Goal: Information Seeking & Learning: Learn about a topic

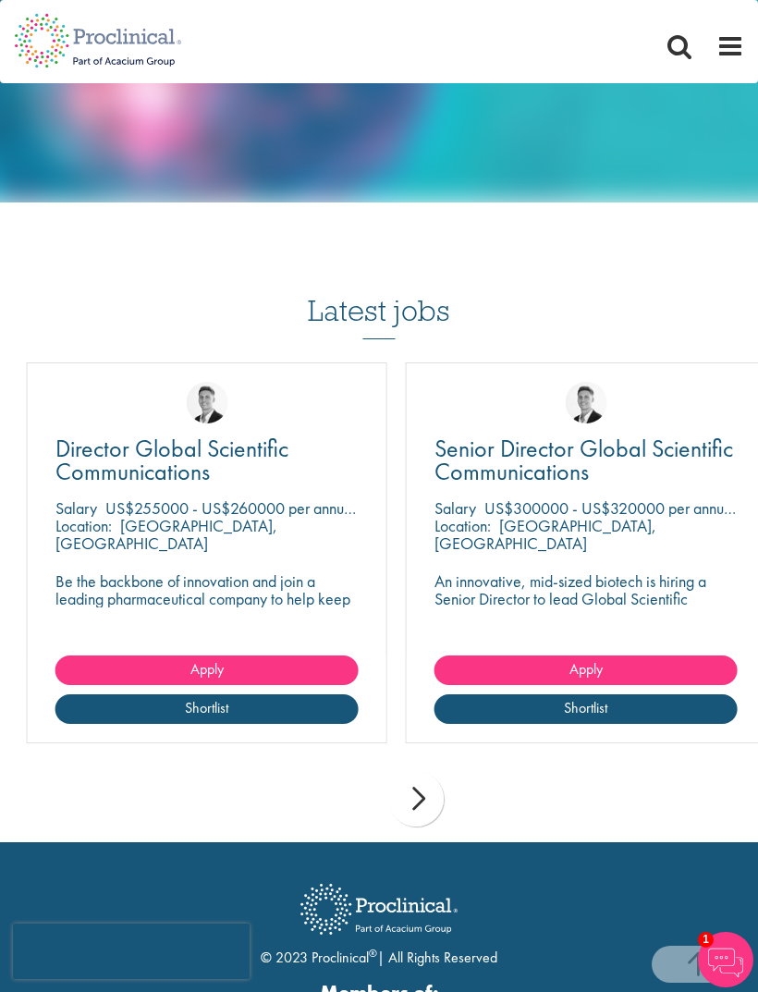
scroll to position [1508, 0]
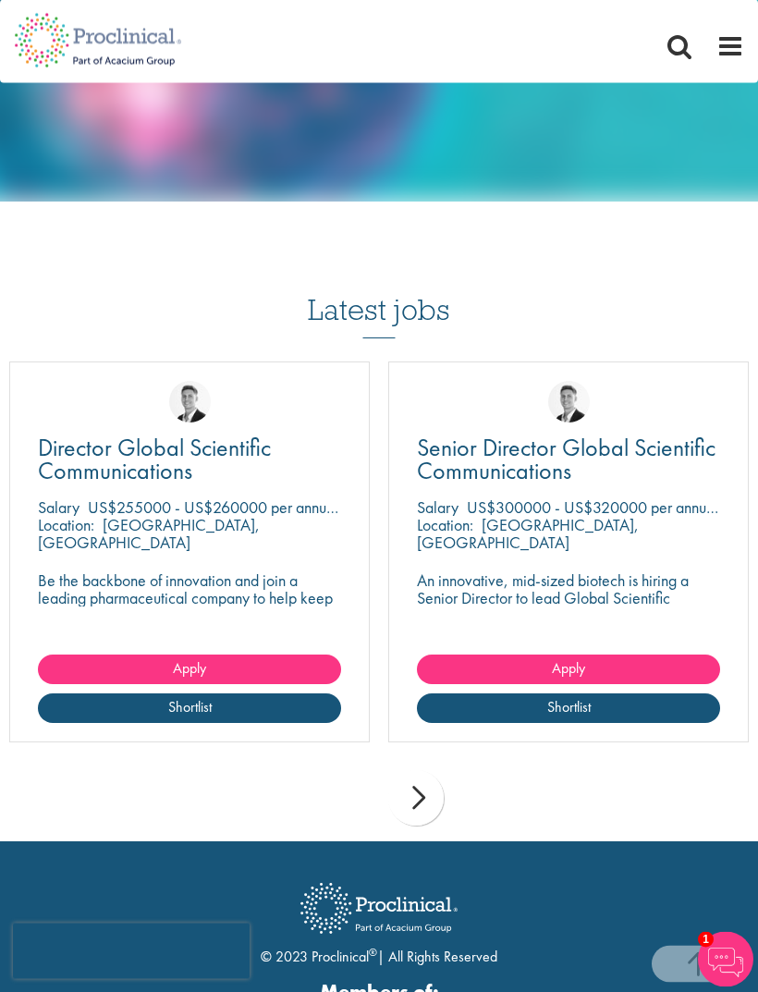
click at [422, 781] on div "next" at bounding box center [415, 798] width 55 height 55
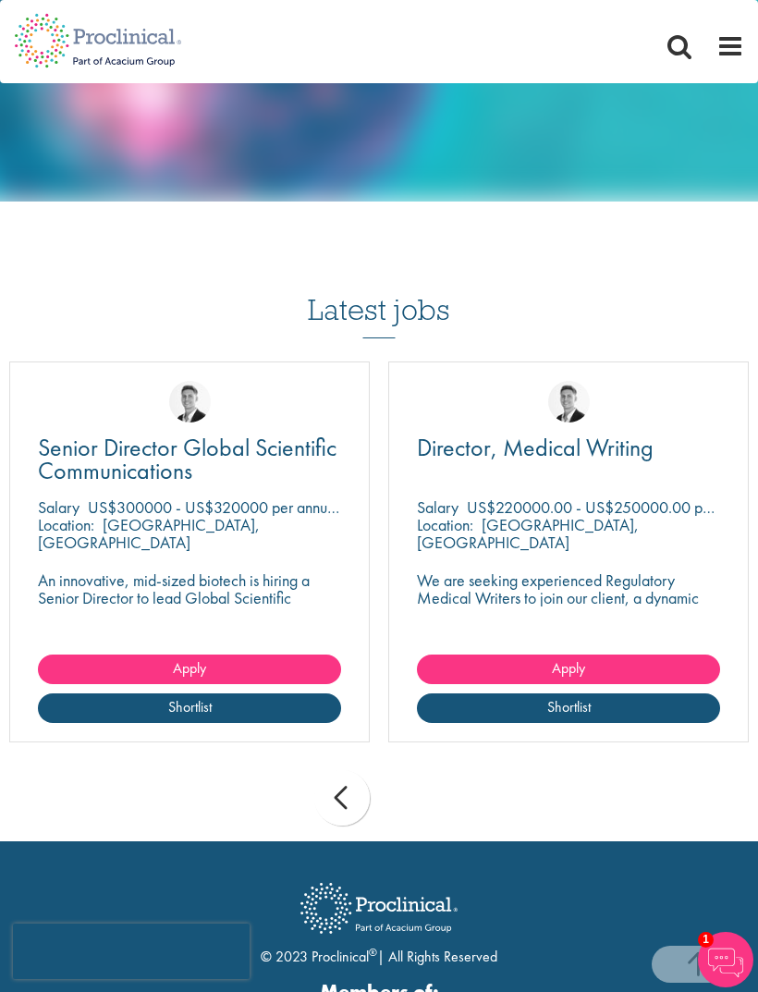
click at [347, 795] on div "prev" at bounding box center [341, 797] width 55 height 55
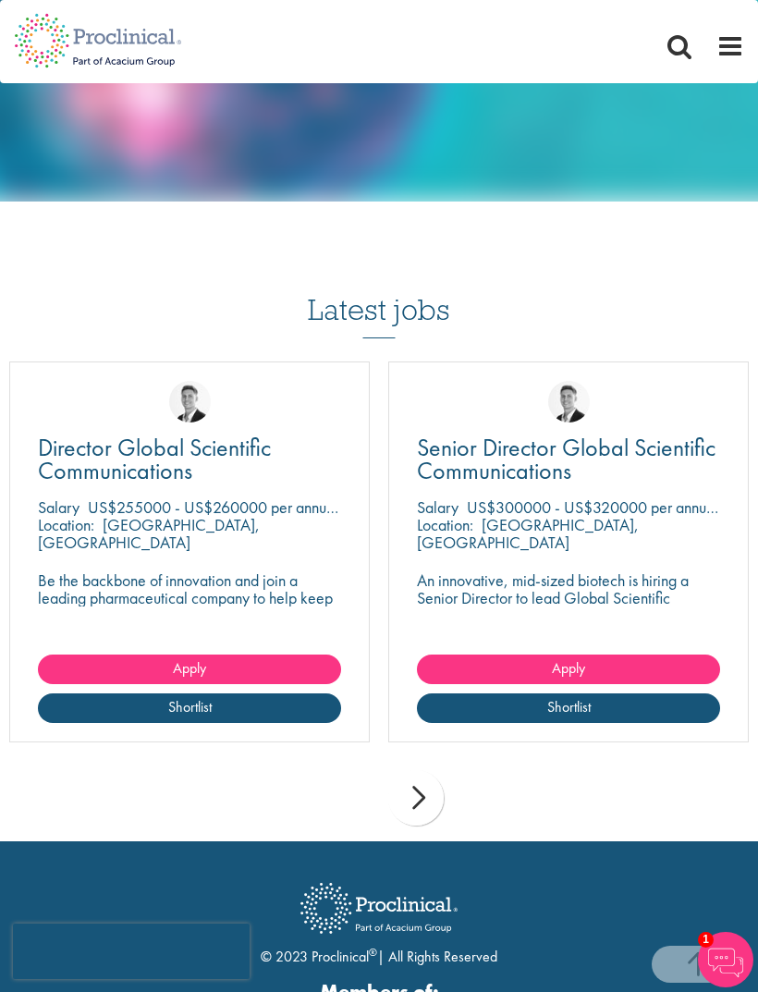
click at [353, 806] on div "prev next" at bounding box center [379, 801] width 758 height 80
click at [424, 785] on div "next" at bounding box center [415, 797] width 55 height 55
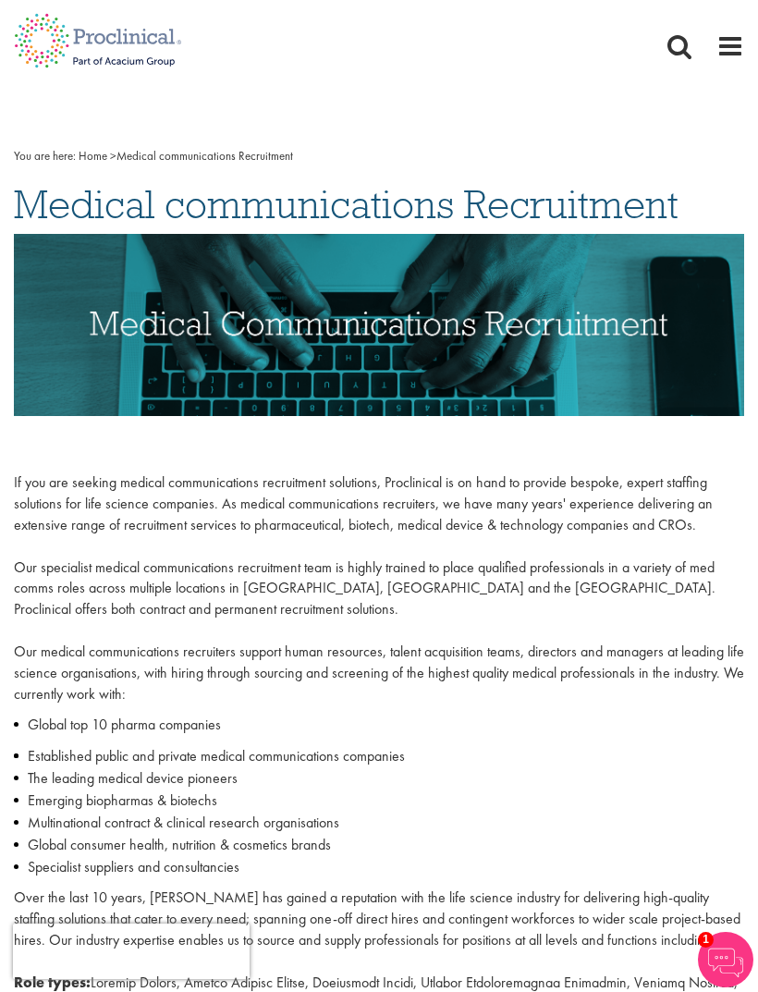
scroll to position [0, 0]
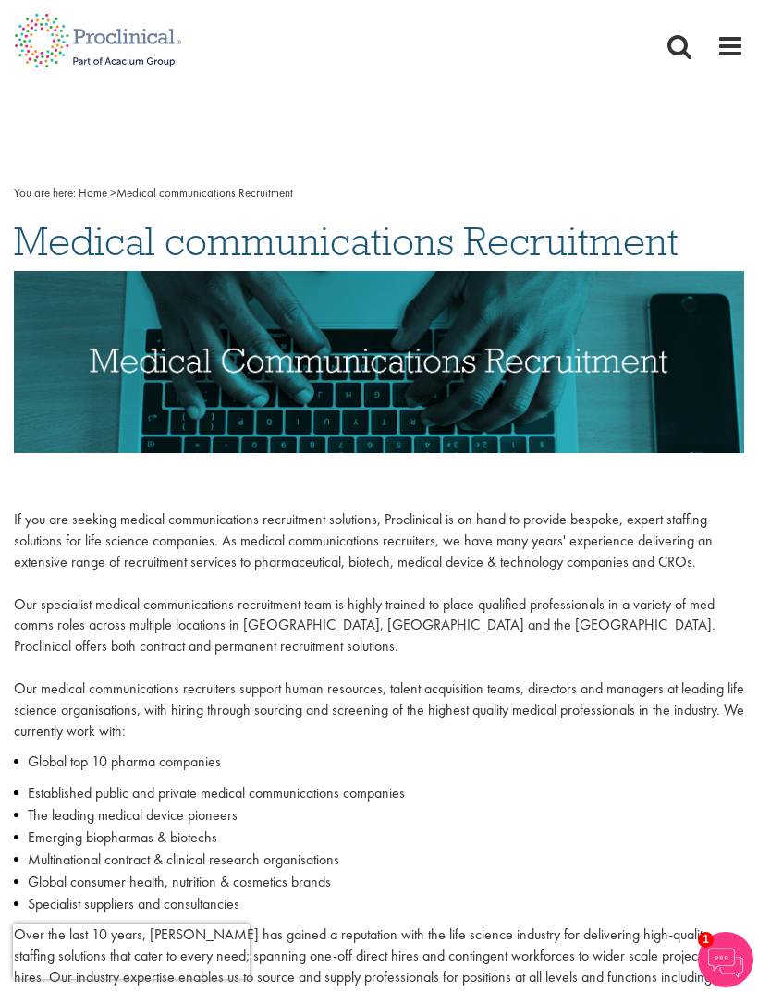
click at [716, 48] on span at bounding box center [730, 46] width 28 height 28
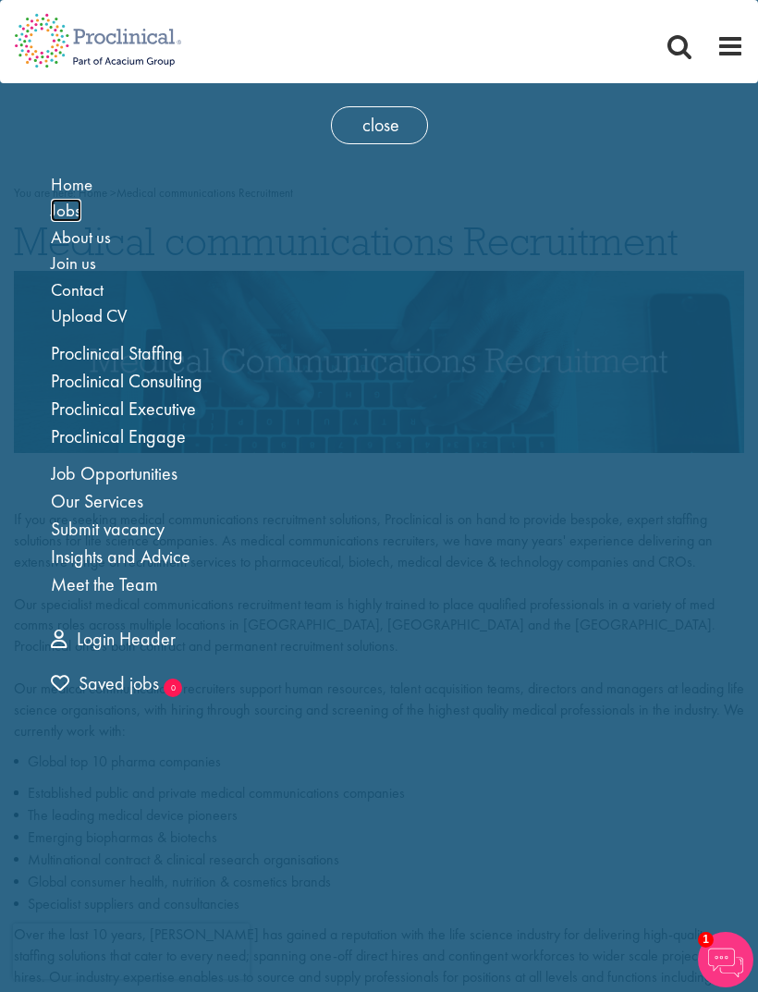
click at [75, 213] on span "Jobs" at bounding box center [66, 210] width 30 height 23
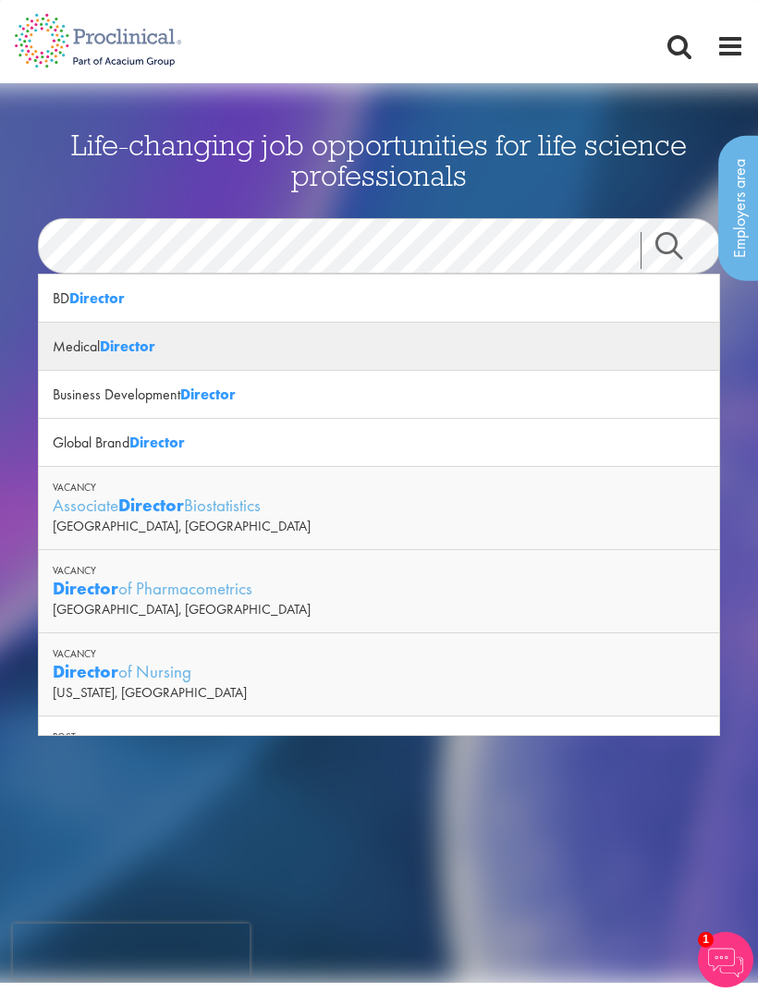
click at [131, 346] on strong "Director" at bounding box center [127, 345] width 55 height 19
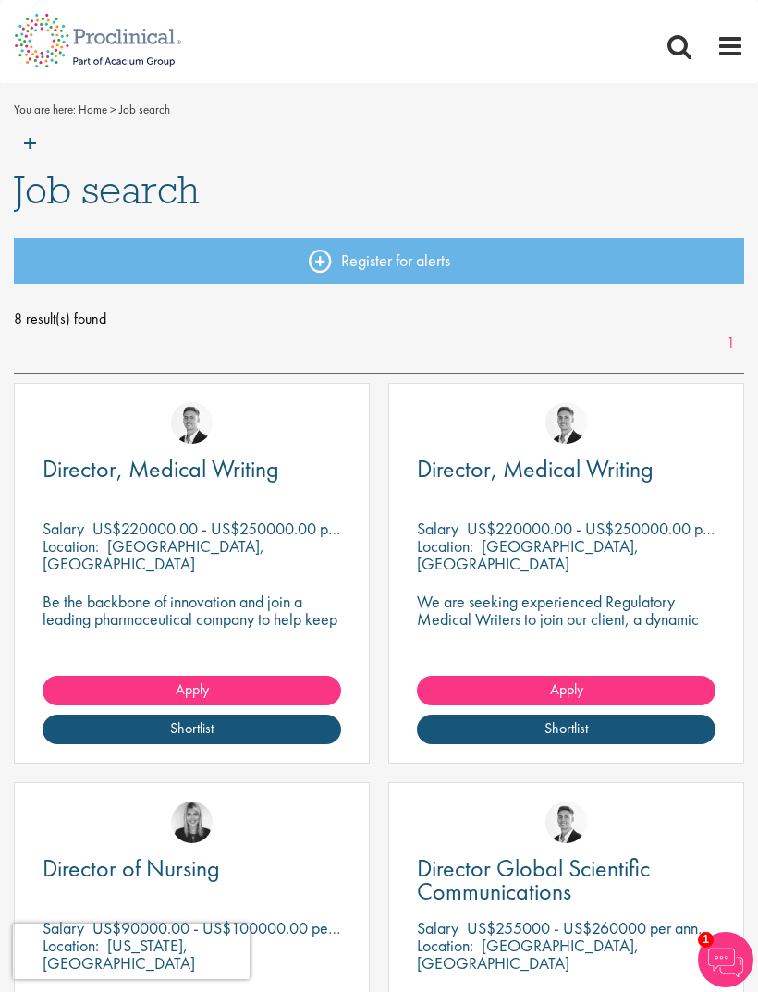
click at [37, 139] on img at bounding box center [98, 121] width 196 height 81
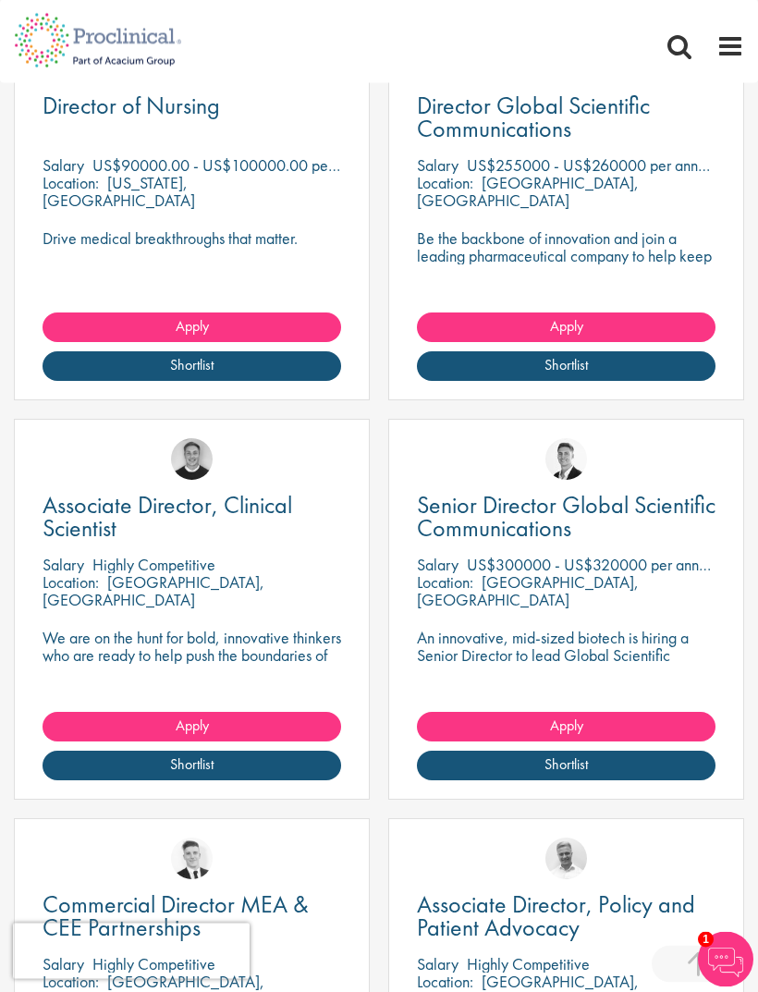
scroll to position [754, 0]
